Goal: Task Accomplishment & Management: Use online tool/utility

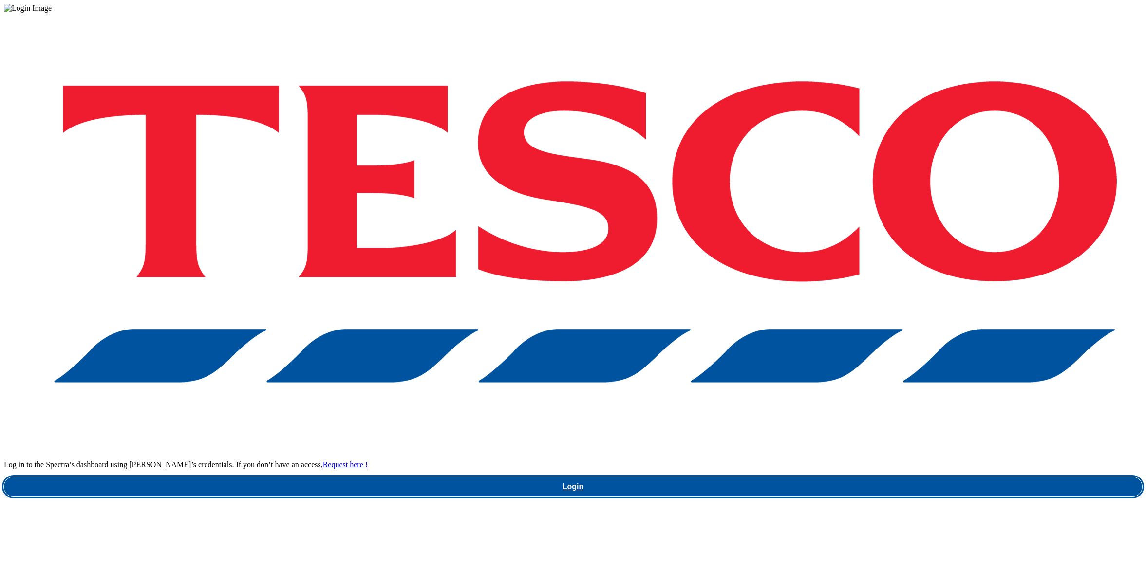
click at [796, 477] on link "Login" at bounding box center [573, 486] width 1138 height 19
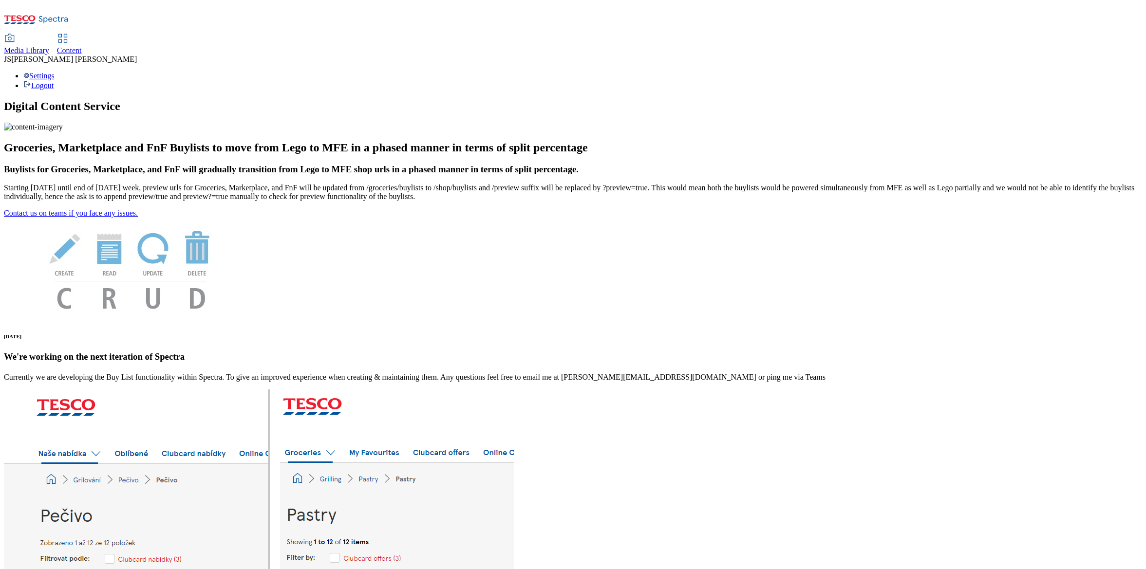
click at [69, 33] on icon at bounding box center [63, 39] width 12 height 12
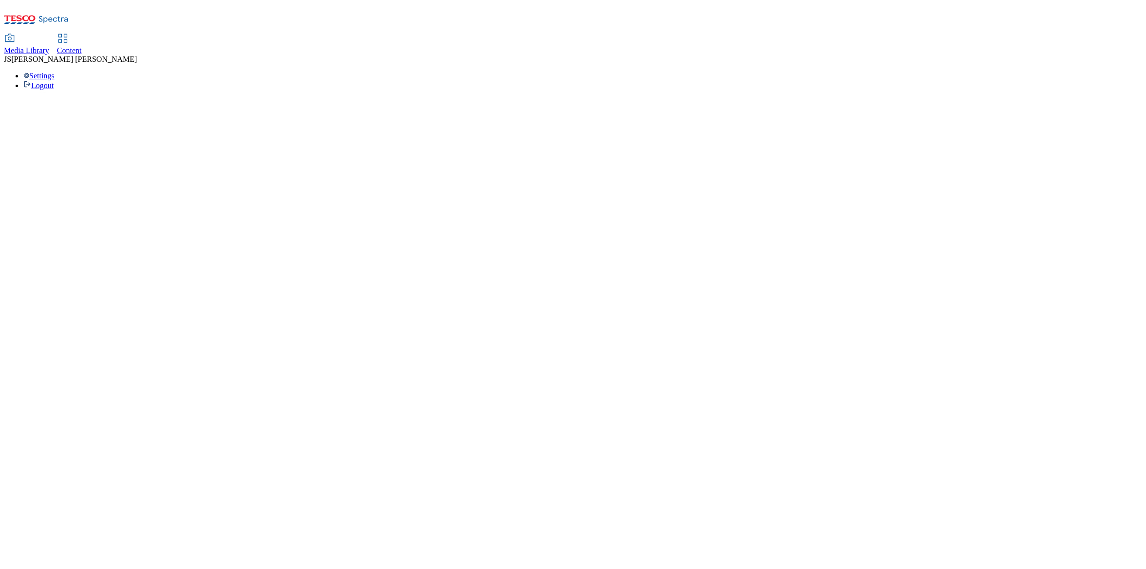
select select "phones-[GEOGRAPHIC_DATA]"
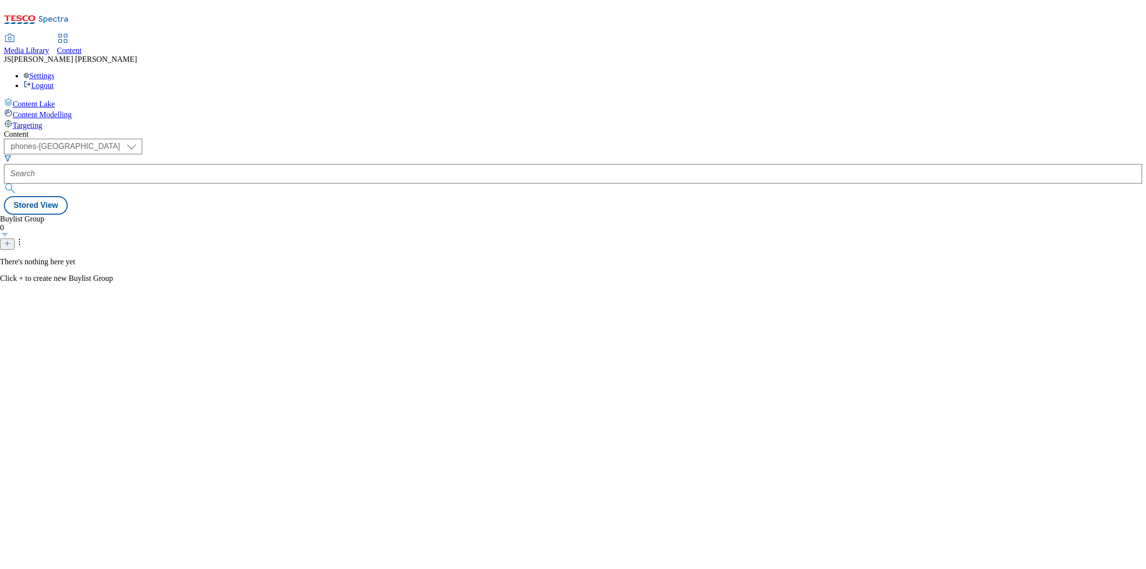
click at [42, 121] on span "Targeting" at bounding box center [28, 125] width 30 height 8
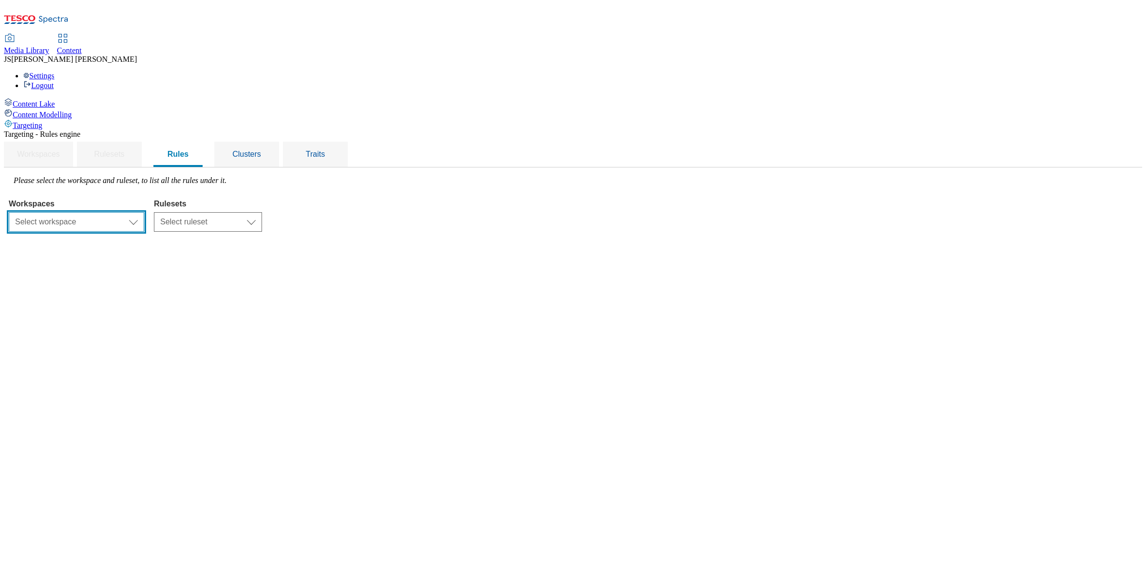
click at [144, 212] on select "Select workspace Content" at bounding box center [76, 221] width 135 height 19
select select "f510054f-adaa-4692-b570-80fa3897127a"
click at [262, 212] on select "Select ruleset CZ HU ROI SK UK" at bounding box center [208, 221] width 108 height 19
select select "7f9e739d-6abb-424f-b94f-4b375a3fe6e0"
click at [262, 212] on select "Select ruleset CZ HU ROI SK UK" at bounding box center [208, 221] width 108 height 19
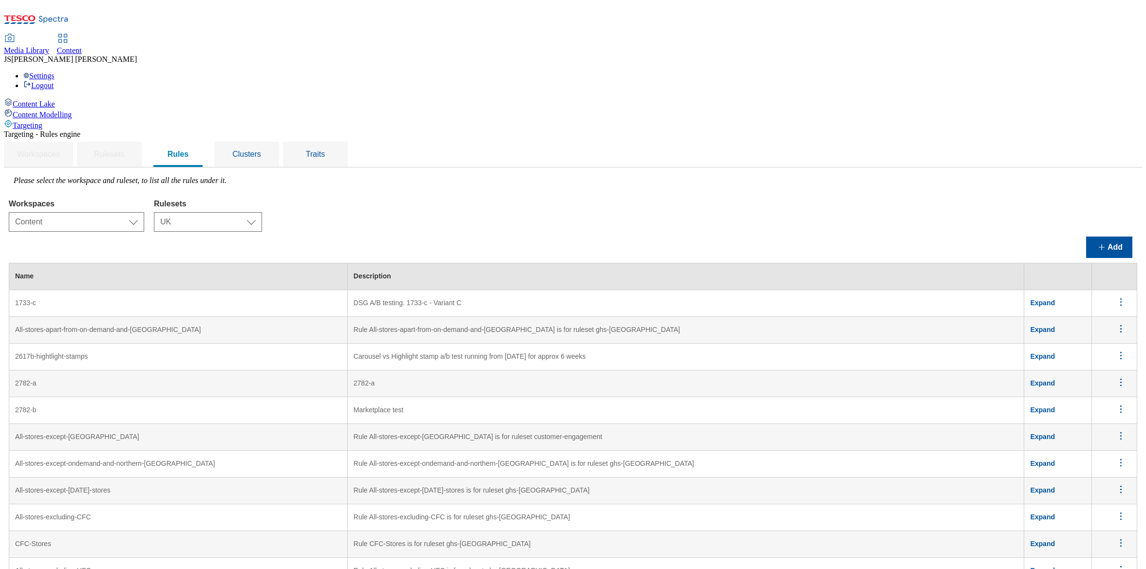
scroll to position [3252, 0]
drag, startPoint x: 208, startPoint y: 298, endPoint x: 135, endPoint y: 301, distance: 72.6
copy td "Web - Web & Mweb"
drag, startPoint x: 512, startPoint y: 302, endPoint x: 439, endPoint y: 303, distance: 72.6
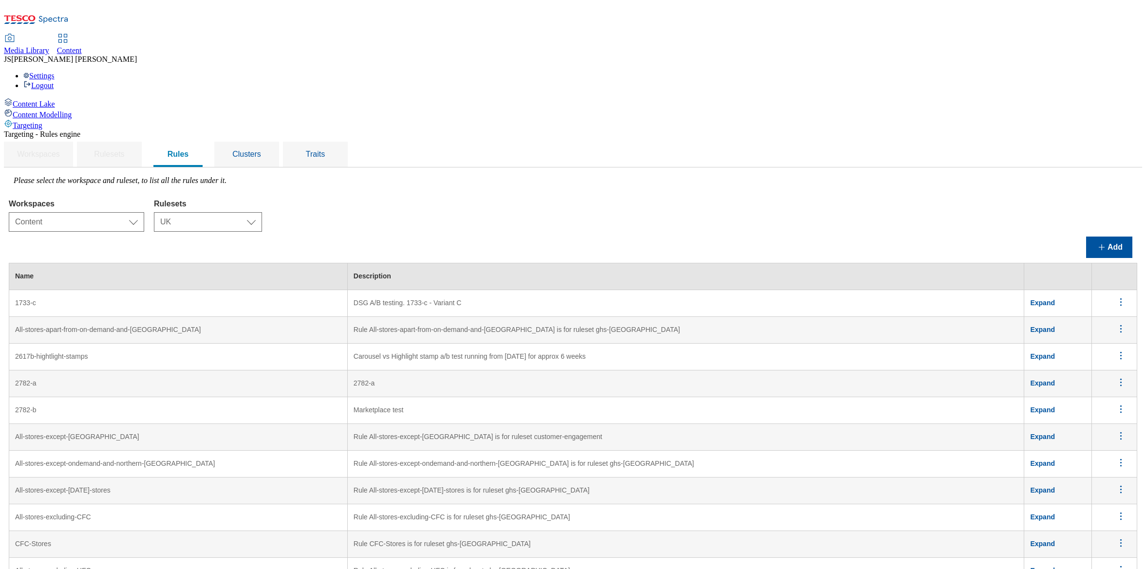
copy td "Targeting both web and mweb only"
drag, startPoint x: 681, startPoint y: 381, endPoint x: 439, endPoint y: 383, distance: 241.6
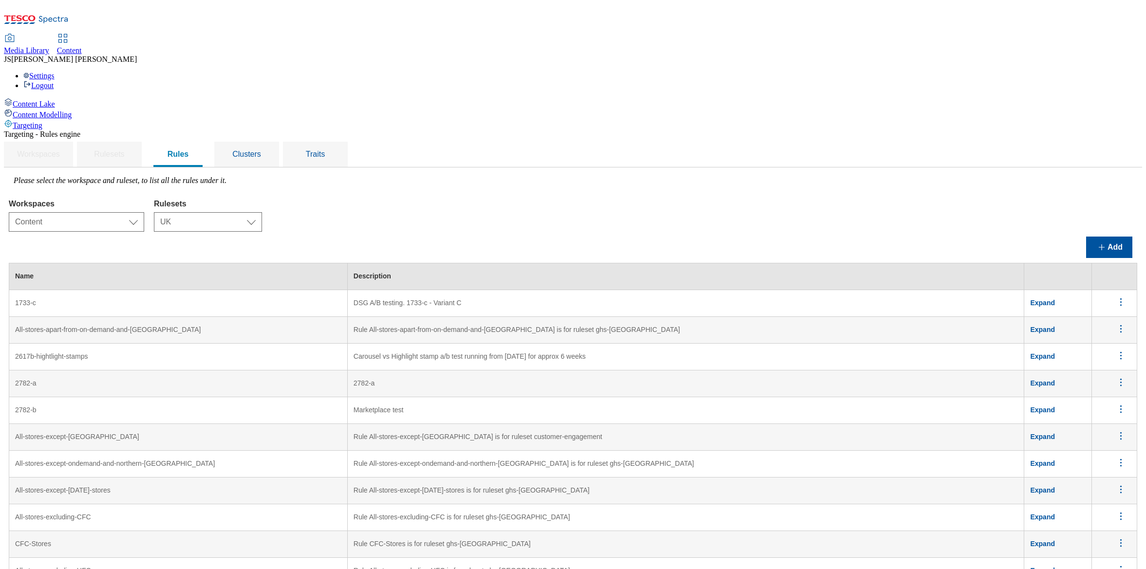
copy td "Targeting both iOS and Android apps only for non Whoosh shopping method"
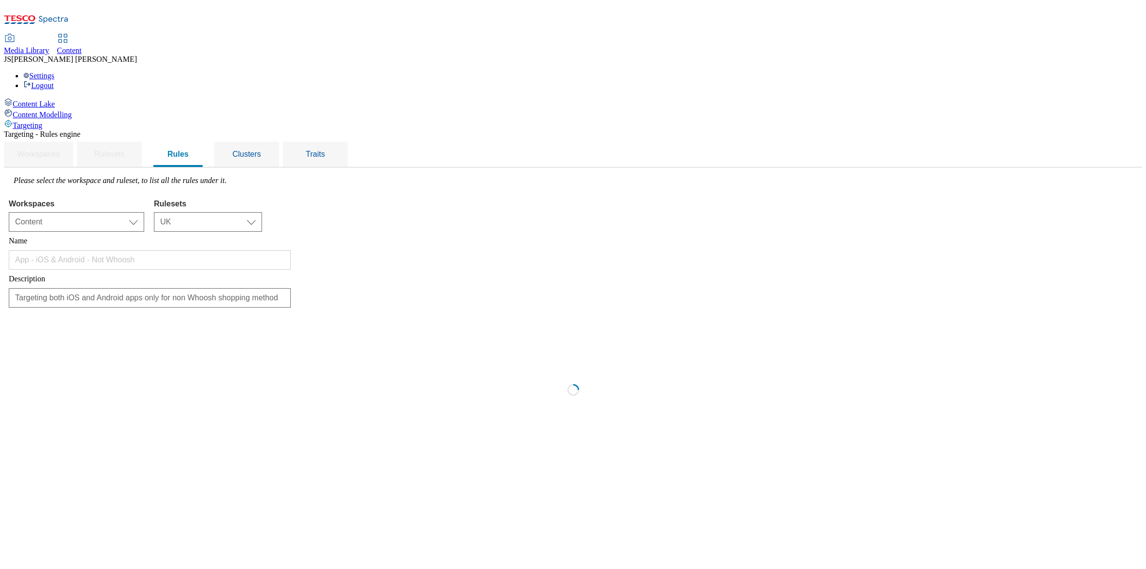
scroll to position [0, 0]
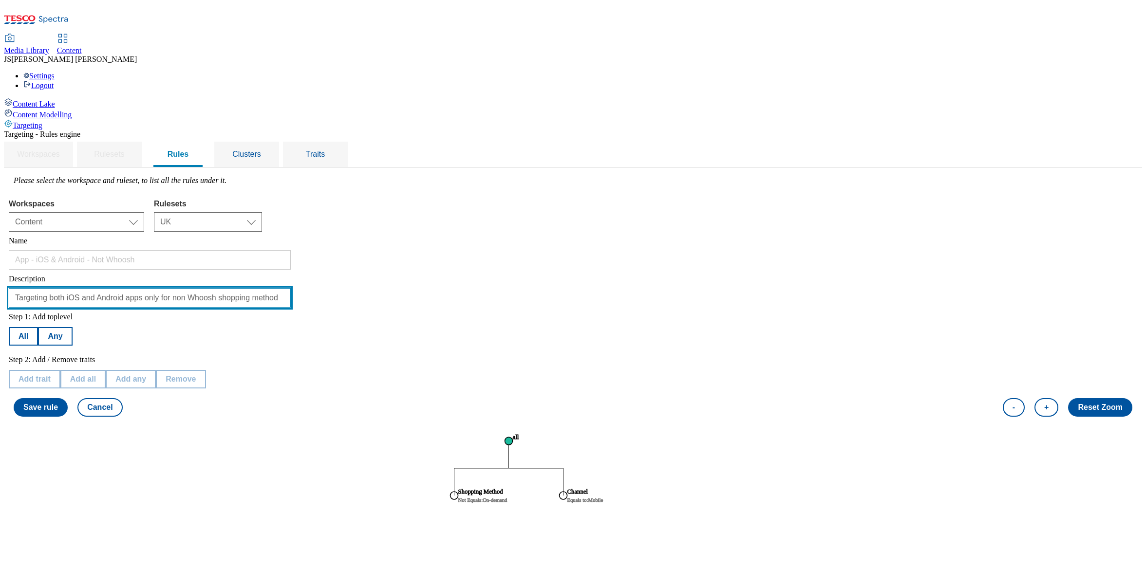
click at [194, 288] on input "Targeting both iOS and Android apps only for non Whoosh shopping method" at bounding box center [150, 297] width 282 height 19
paste input "Targeting both iOS and Android apps only excluding Whoosh shopping method"
type input "Targeting both iOS and Android apps only excluding Whoosh shopping method"
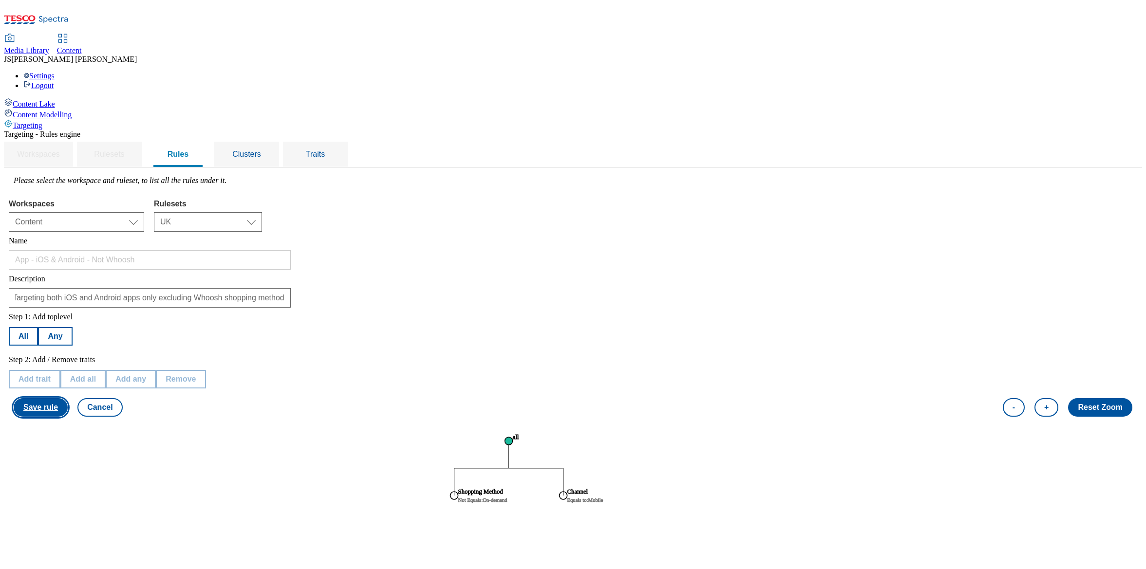
scroll to position [0, 0]
click at [68, 398] on button "Save rule" at bounding box center [41, 407] width 54 height 19
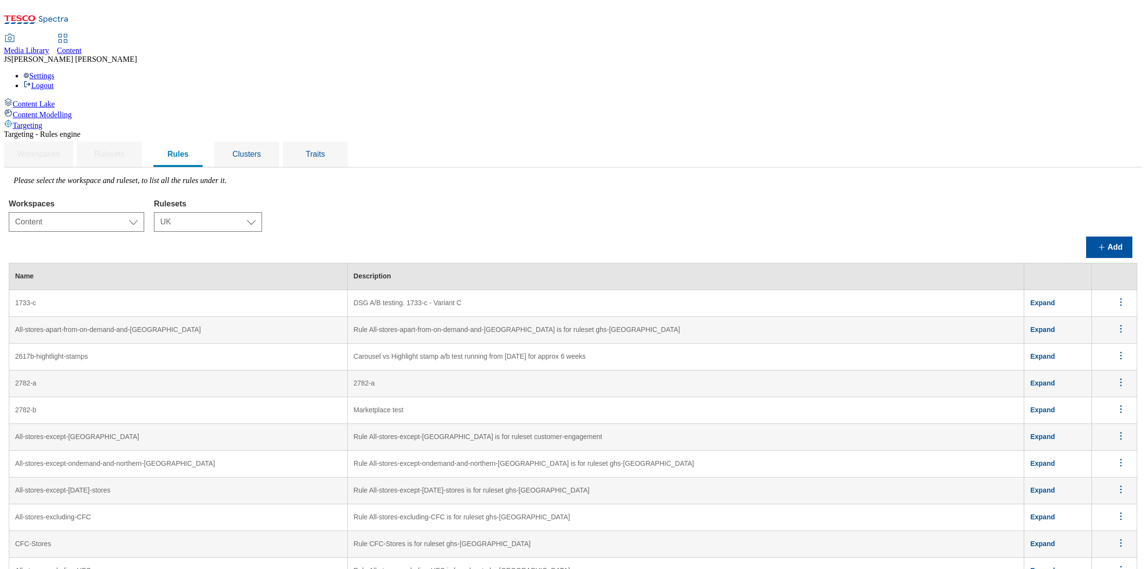
scroll to position [3252, 0]
drag, startPoint x: 554, startPoint y: 302, endPoint x: 426, endPoint y: 301, distance: 128.1
copy tr "Targeting both web and mweb only"
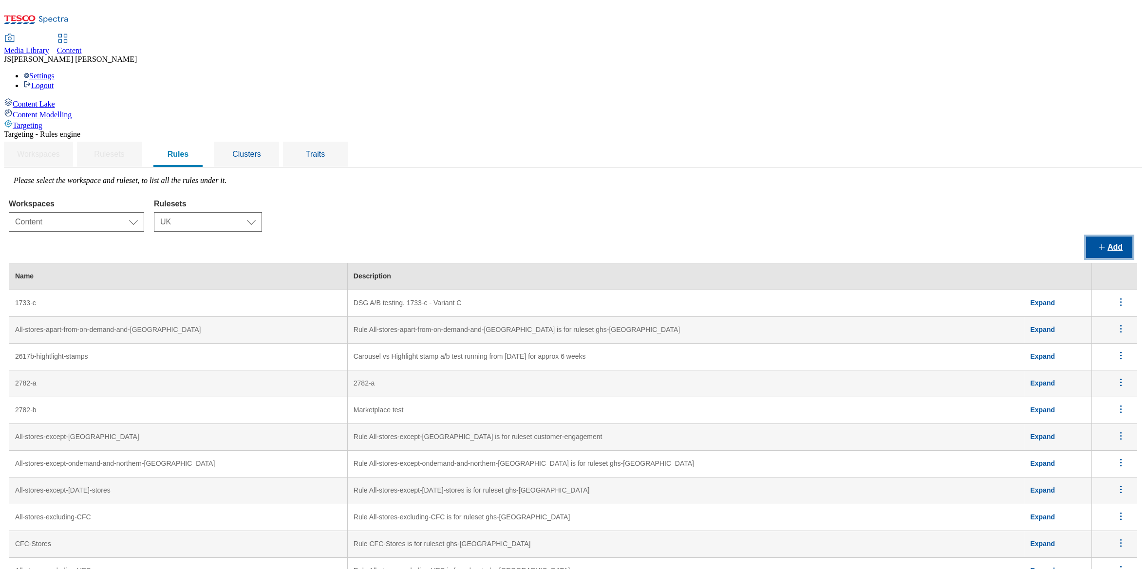
click at [1121, 237] on button "Add" at bounding box center [1109, 247] width 46 height 21
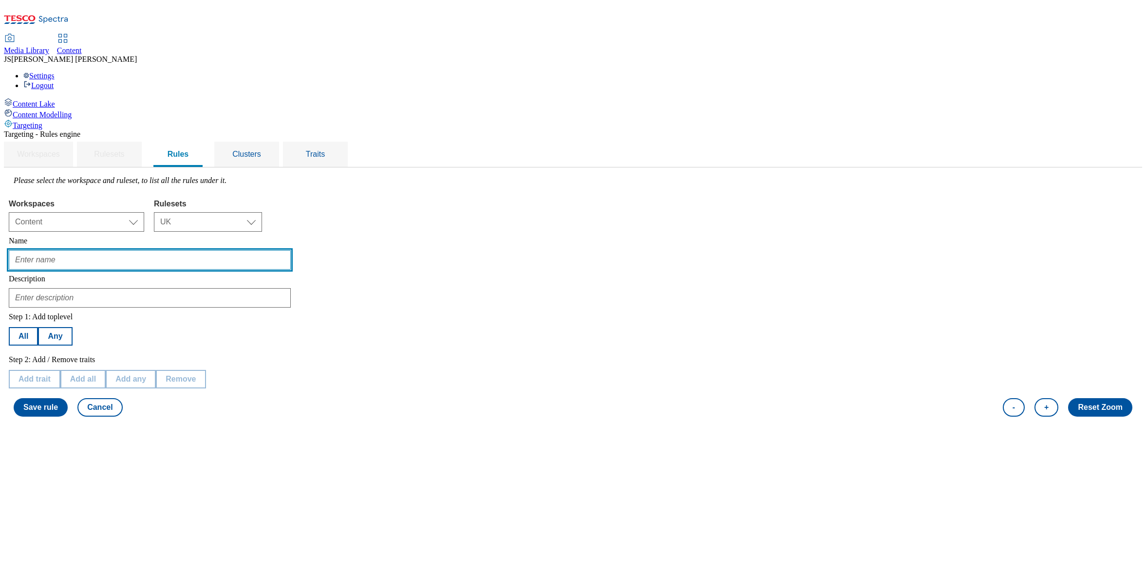
click at [176, 250] on input "text" at bounding box center [150, 259] width 282 height 19
click at [172, 250] on input "text" at bounding box center [150, 259] width 282 height 19
paste input "Web - Web & Mweb - Not Whoosh"
type input "Web - Web & Mweb - Not Whoosh"
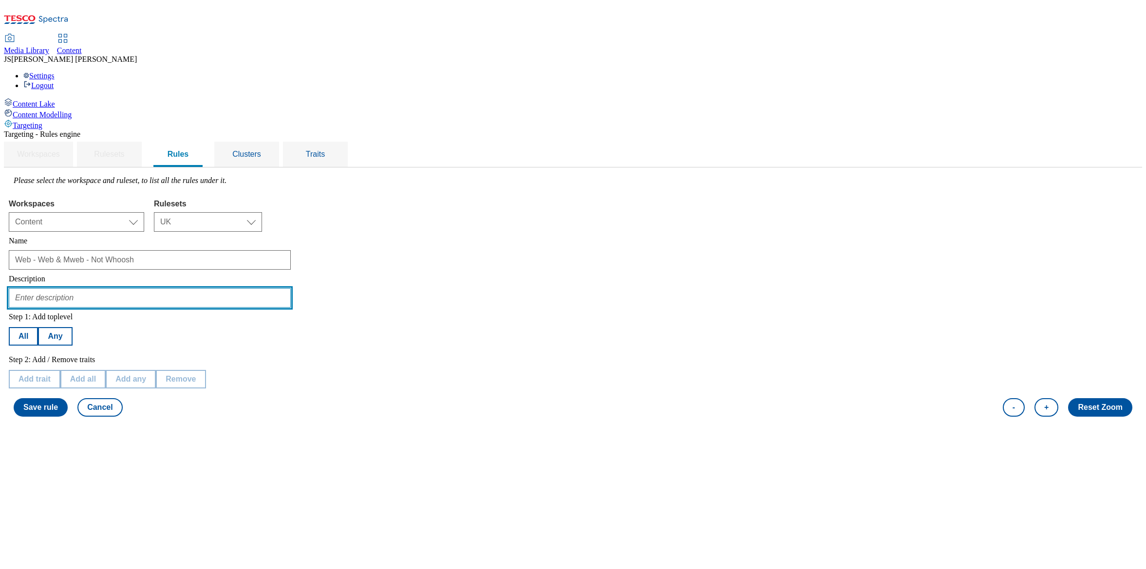
click at [170, 288] on input "text" at bounding box center [150, 297] width 282 height 19
click at [171, 288] on input "text" at bounding box center [150, 297] width 282 height 19
paste input "Targeting both web and mweb only excluding Whoosh shopping method"
type input "Targeting both web and mweb only excluding Whoosh shopping method"
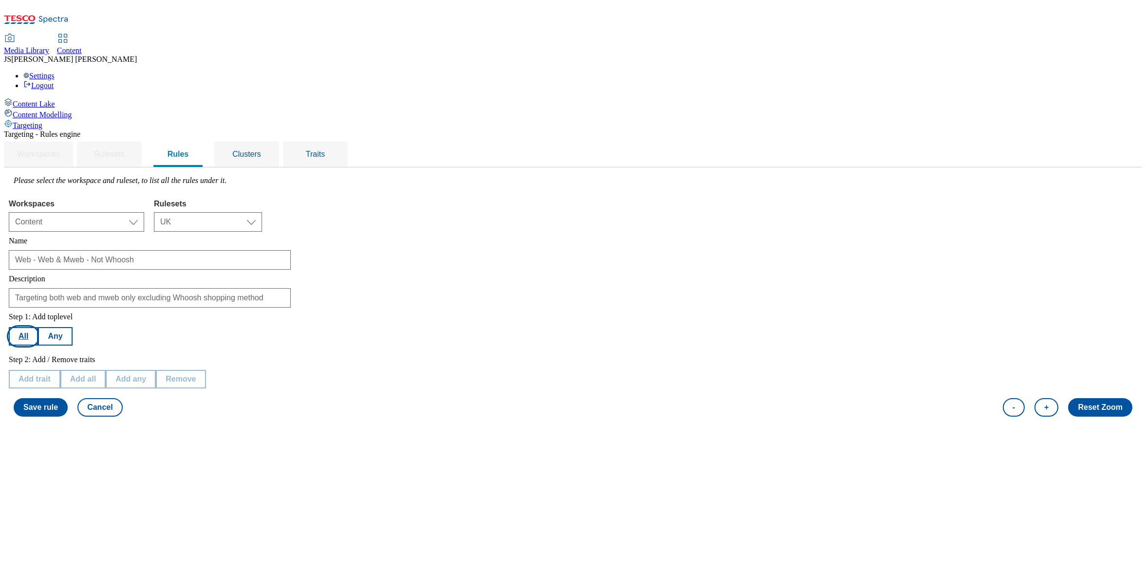
click at [38, 327] on button "All" at bounding box center [23, 336] width 29 height 19
click at [60, 370] on button "Add trait" at bounding box center [35, 379] width 52 height 19
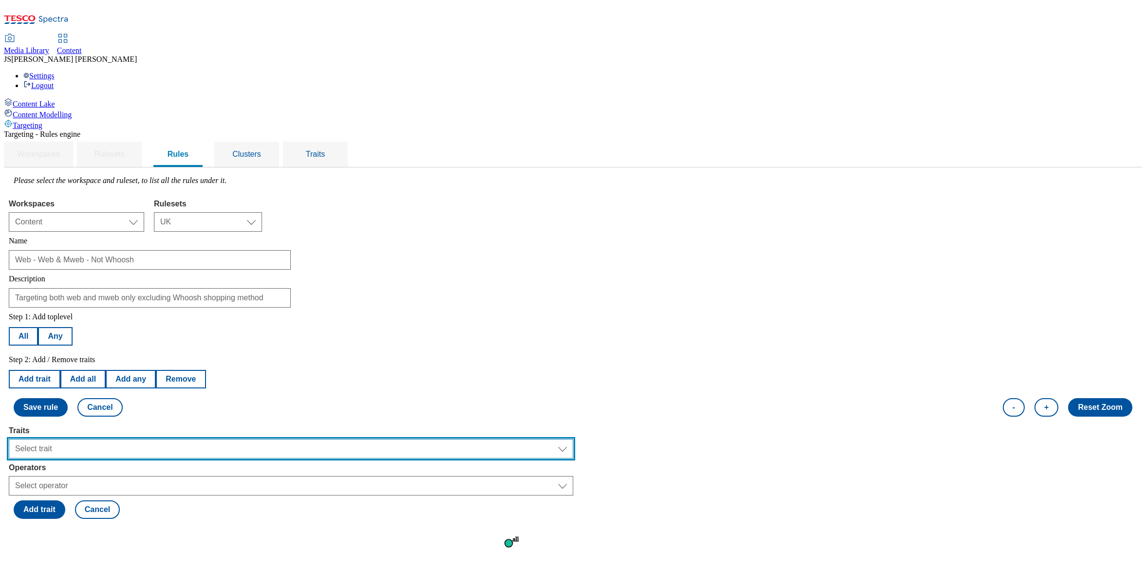
click at [166, 439] on select "Select trait Languages Operating System Content Type Variant ID Segments Store-…" at bounding box center [291, 448] width 565 height 19
select select "shoppingMethods"
click at [132, 439] on select "Select trait Languages Operating System Content Type Variant ID Segments Store-…" at bounding box center [291, 448] width 565 height 19
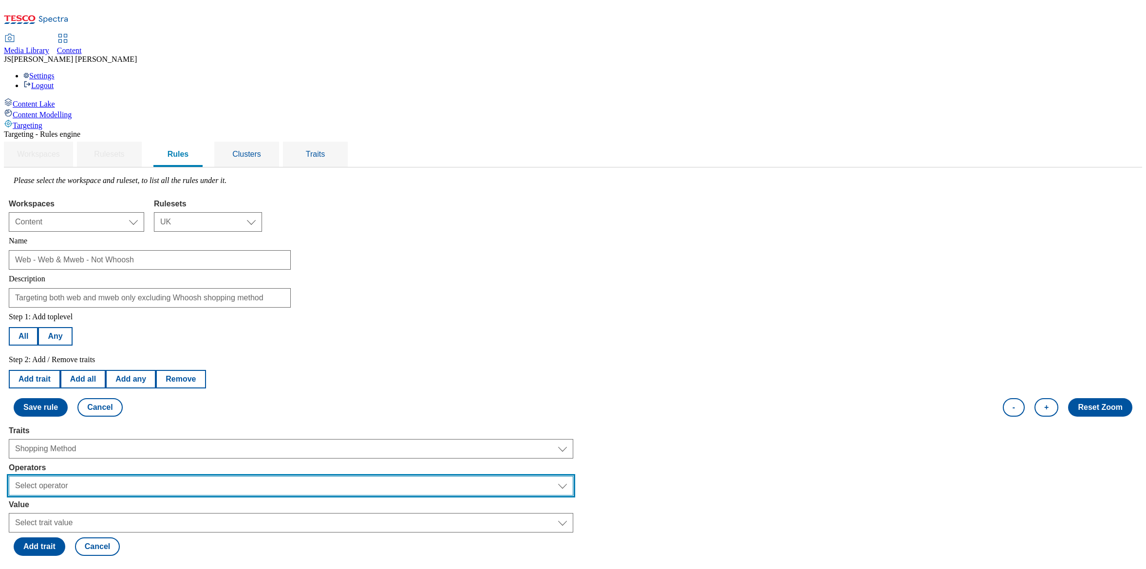
click at [168, 476] on select "Select operator Equals to Not Contains Not Equals Contains" at bounding box center [291, 485] width 565 height 19
select select "equals"
click at [132, 476] on select "Select operator Equals to Not Contains Not Equals Contains" at bounding box center [291, 485] width 565 height 19
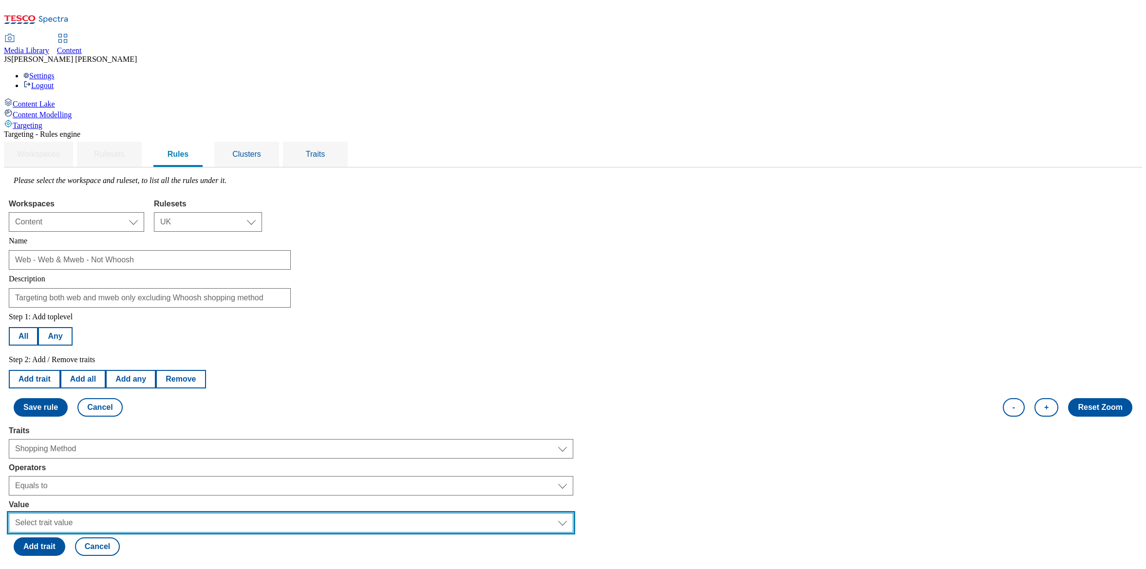
click at [163, 513] on select "Select trait value On-demand On-demand 2 Delivery Click and collect" at bounding box center [291, 522] width 565 height 19
select select "ondemand"
click at [132, 513] on select "Select trait value On-demand On-demand 2 Delivery Click and collect" at bounding box center [291, 522] width 565 height 19
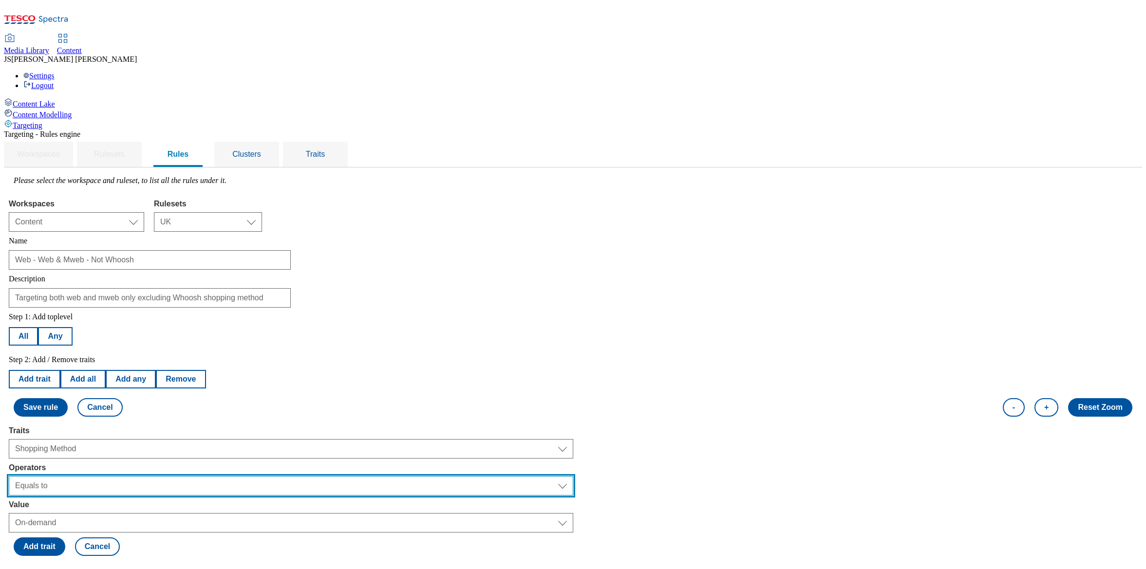
click at [170, 476] on select "Select operator Equals to Not Contains Not Equals Contains" at bounding box center [291, 485] width 565 height 19
select select "notequals"
click at [132, 476] on select "Select operator Equals to Not Contains Not Equals Contains" at bounding box center [291, 485] width 565 height 19
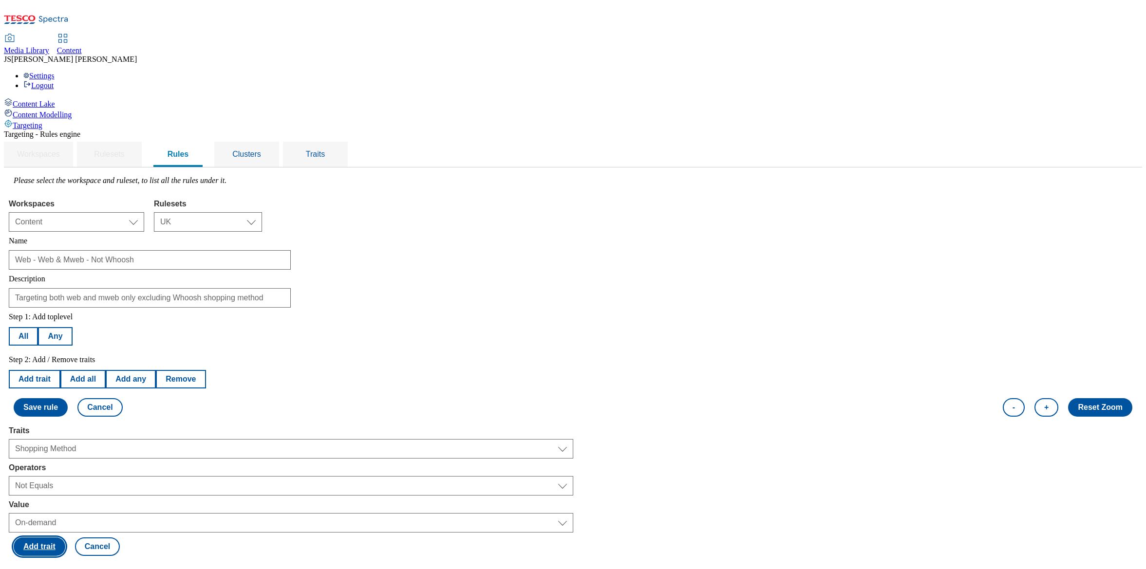
click at [65, 538] on button "Add trait" at bounding box center [40, 547] width 52 height 19
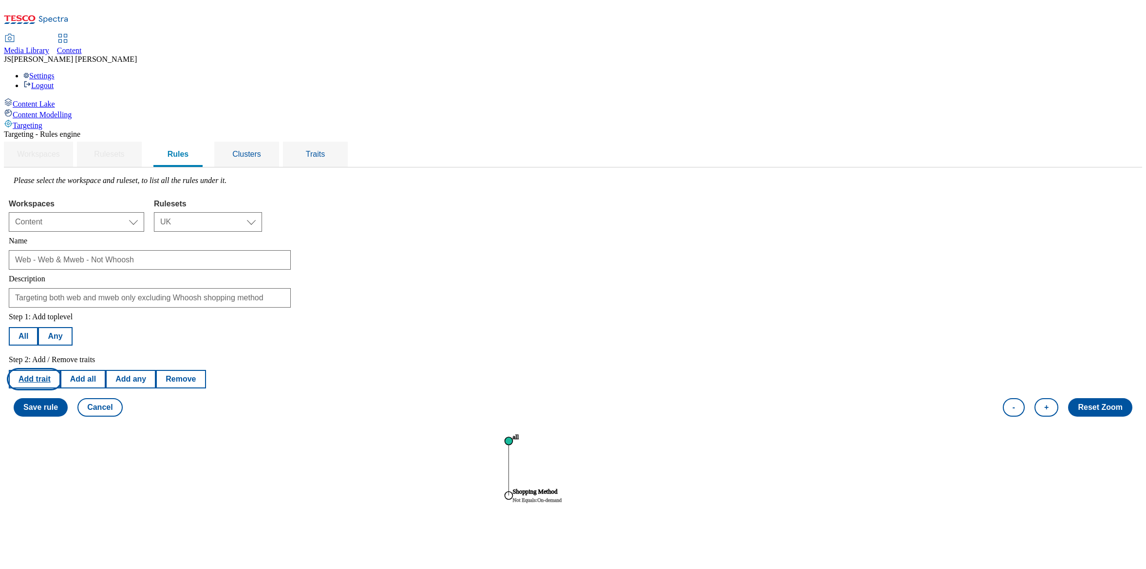
click at [60, 370] on button "Add trait" at bounding box center [35, 379] width 52 height 19
select select "shoppingMethods"
select select "notequals"
select select "ondemand"
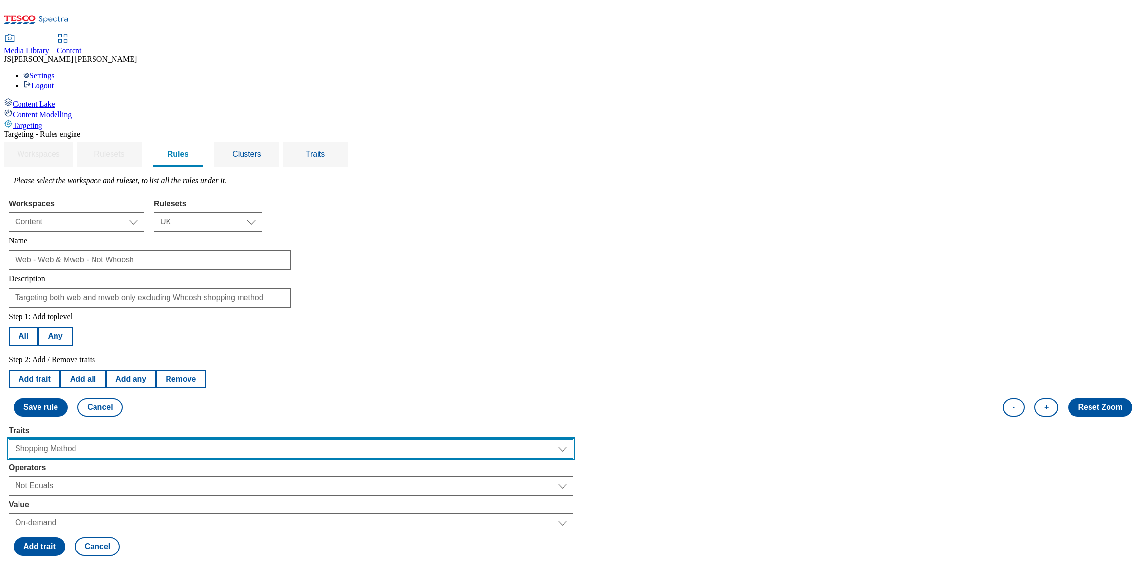
click at [169, 439] on select "Select trait Languages Operating System Content Type Variant ID Segments Store-…" at bounding box center [291, 448] width 565 height 19
select select "channel"
click at [132, 439] on select "Select trait Languages Operating System Content Type Variant ID Segments Store-…" at bounding box center [291, 448] width 565 height 19
select select
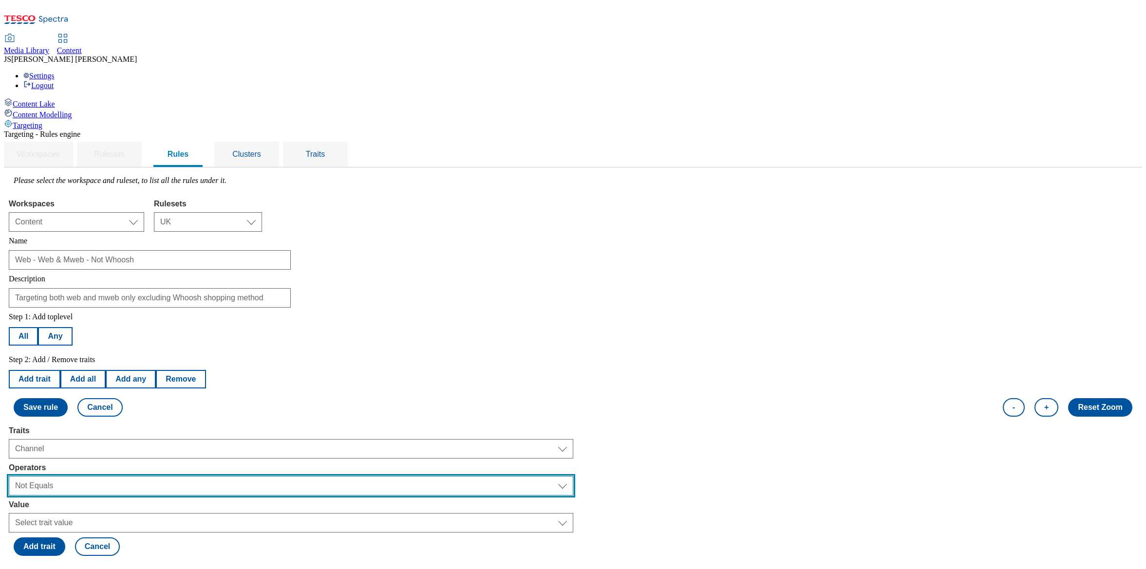
click at [165, 476] on select "Select operator Equals to Not Contains Not Equals Contains" at bounding box center [291, 485] width 565 height 19
select select "equals"
click at [132, 476] on select "Select operator Equals to Not Contains Not Equals Contains" at bounding box center [291, 485] width 565 height 19
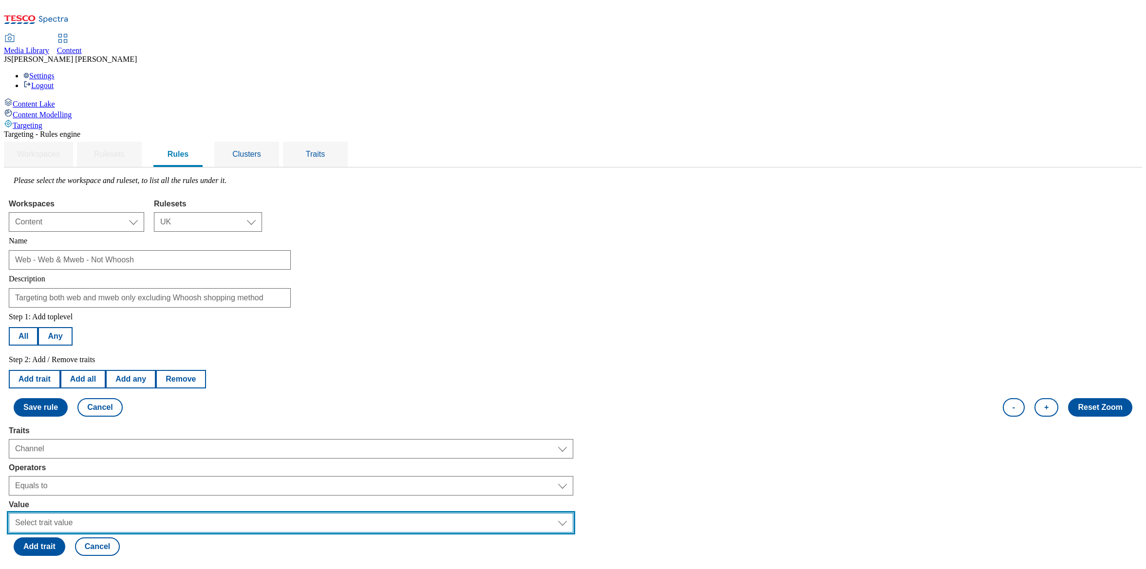
click at [163, 513] on select "Select trait value Web Mobile Tills" at bounding box center [291, 522] width 565 height 19
select select "web"
click at [132, 513] on select "Select trait value Web Mobile Tills" at bounding box center [291, 522] width 565 height 19
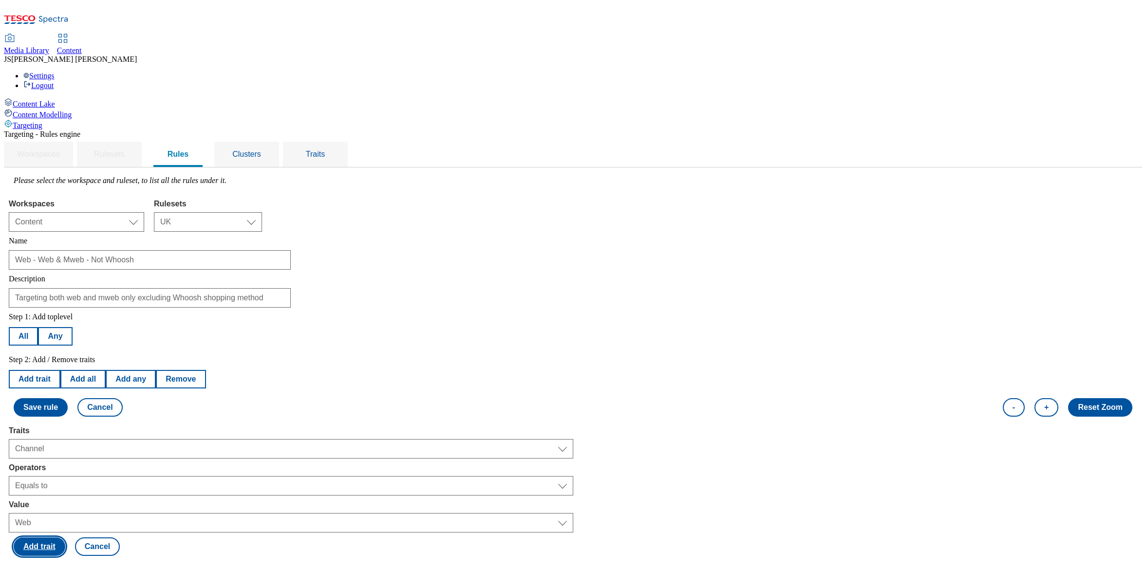
click at [65, 538] on button "Add trait" at bounding box center [40, 547] width 52 height 19
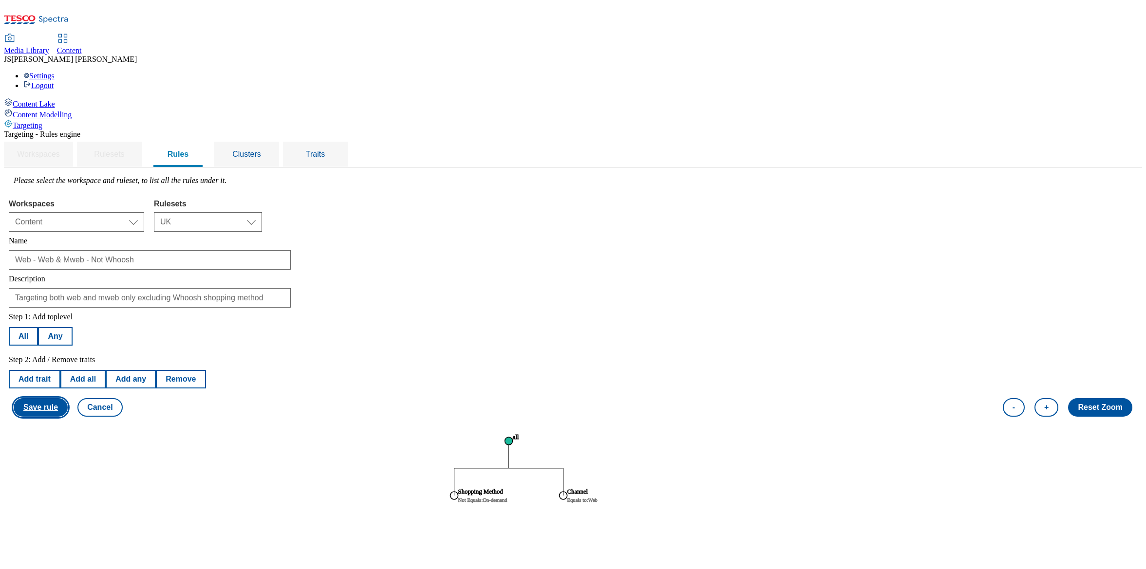
click at [68, 398] on button "Save rule" at bounding box center [41, 407] width 54 height 19
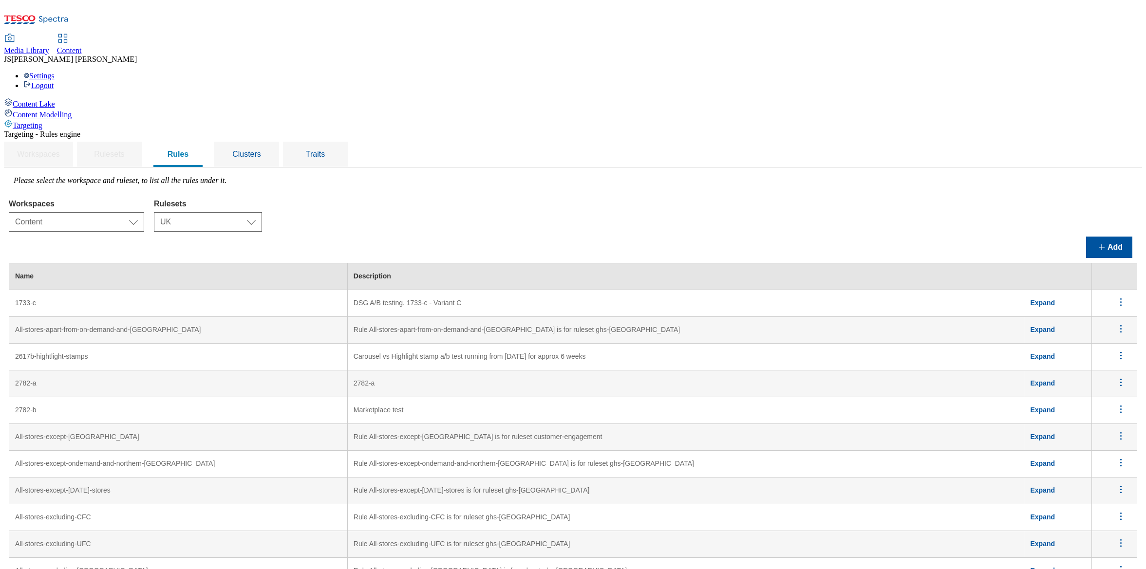
scroll to position [3252, 0]
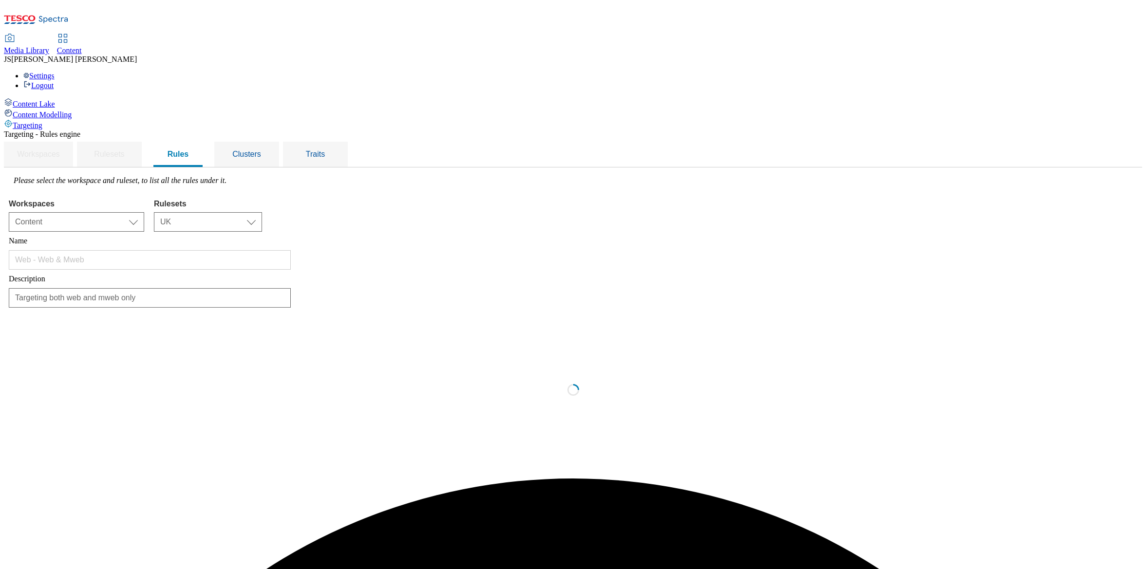
scroll to position [0, 0]
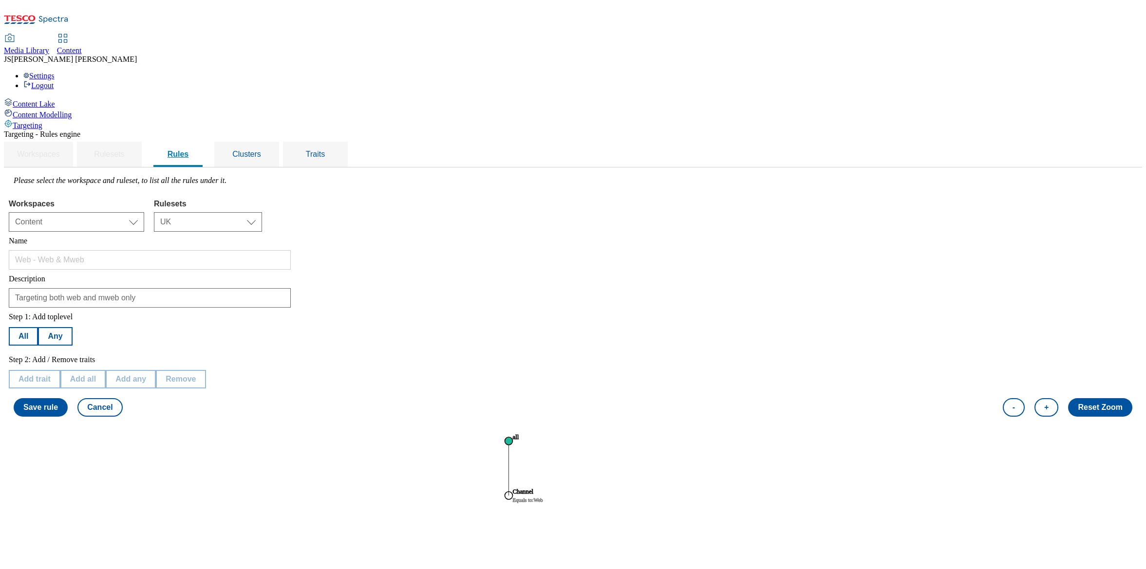
click at [189, 150] on span "Rules" at bounding box center [178, 154] width 21 height 8
click at [122, 398] on button "Cancel" at bounding box center [99, 407] width 45 height 19
